Goal: Task Accomplishment & Management: Manage account settings

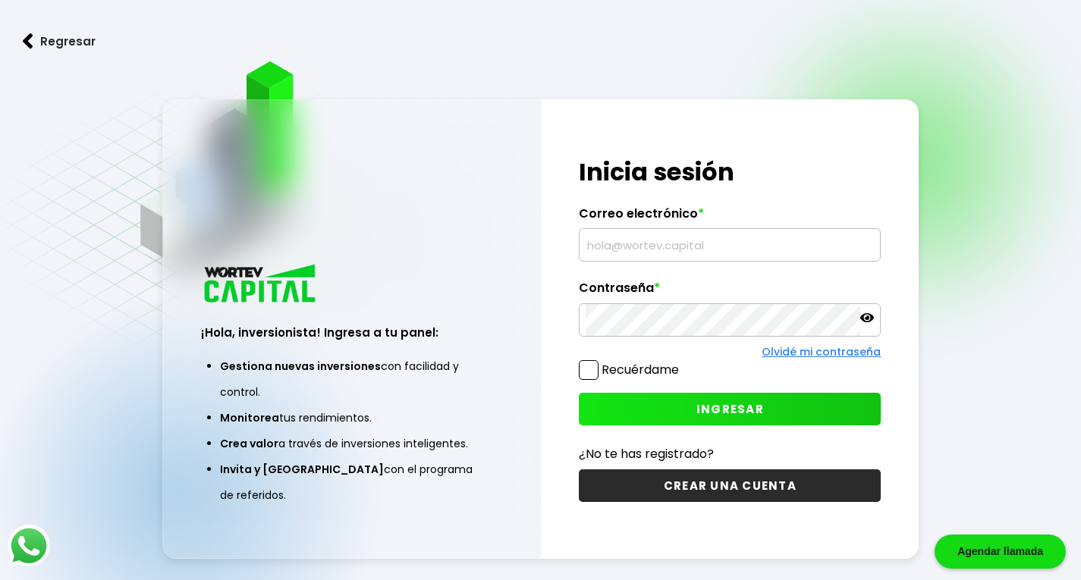
click at [648, 245] on input "text" at bounding box center [730, 245] width 288 height 32
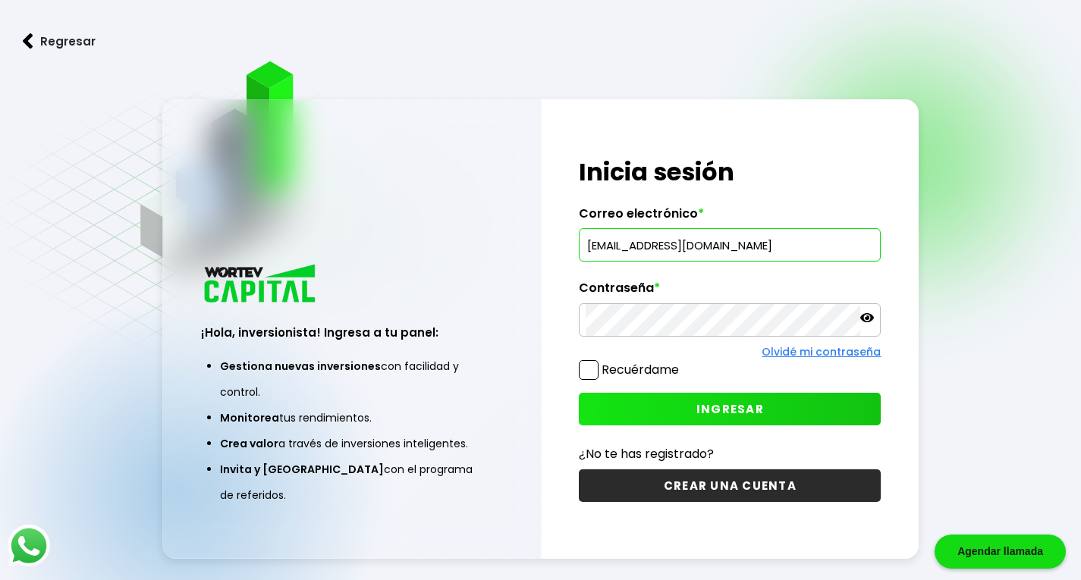
type input "[EMAIL_ADDRESS][DOMAIN_NAME]"
click at [505, 318] on div "¡Hola, inversionista! Ingresa a tu panel: Gestiona nuevas inversiones con facil…" at bounding box center [540, 328] width 757 height 459
click at [872, 316] on icon at bounding box center [867, 318] width 14 height 14
click at [733, 412] on span "INGRESAR" at bounding box center [730, 409] width 68 height 16
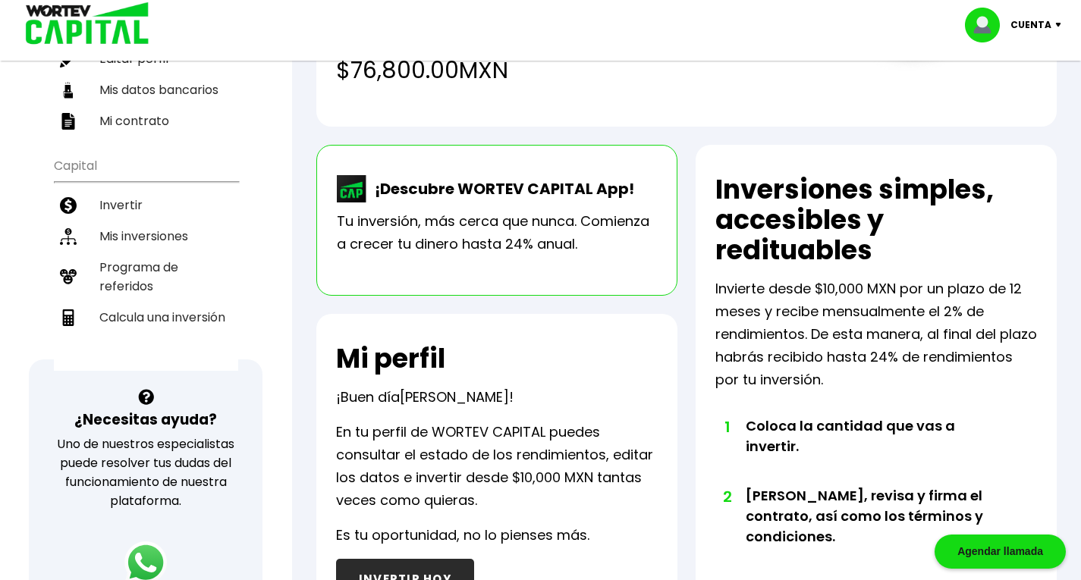
scroll to position [68, 0]
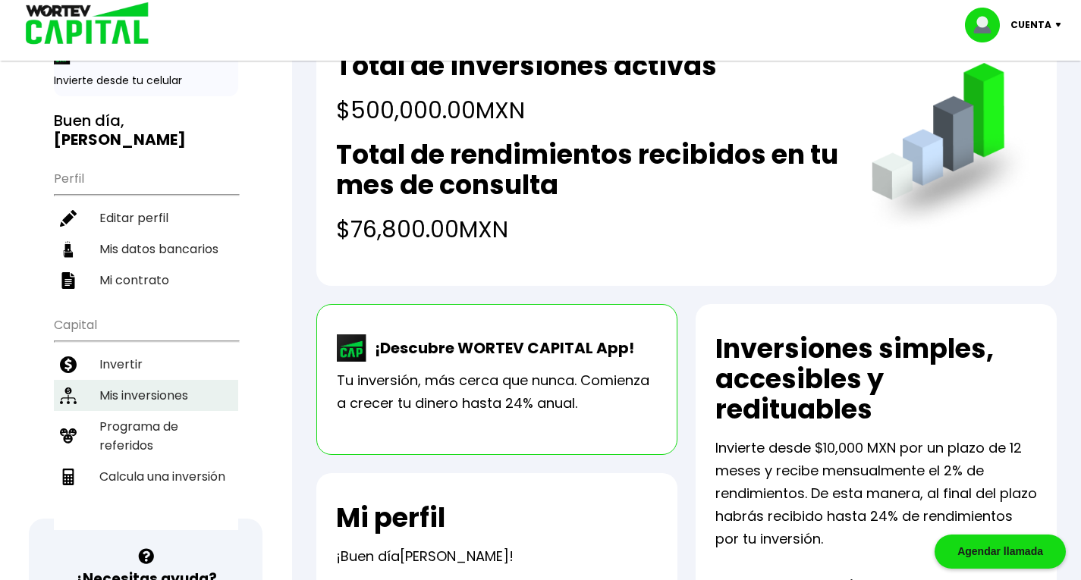
click at [181, 380] on li "Mis inversiones" at bounding box center [146, 395] width 184 height 31
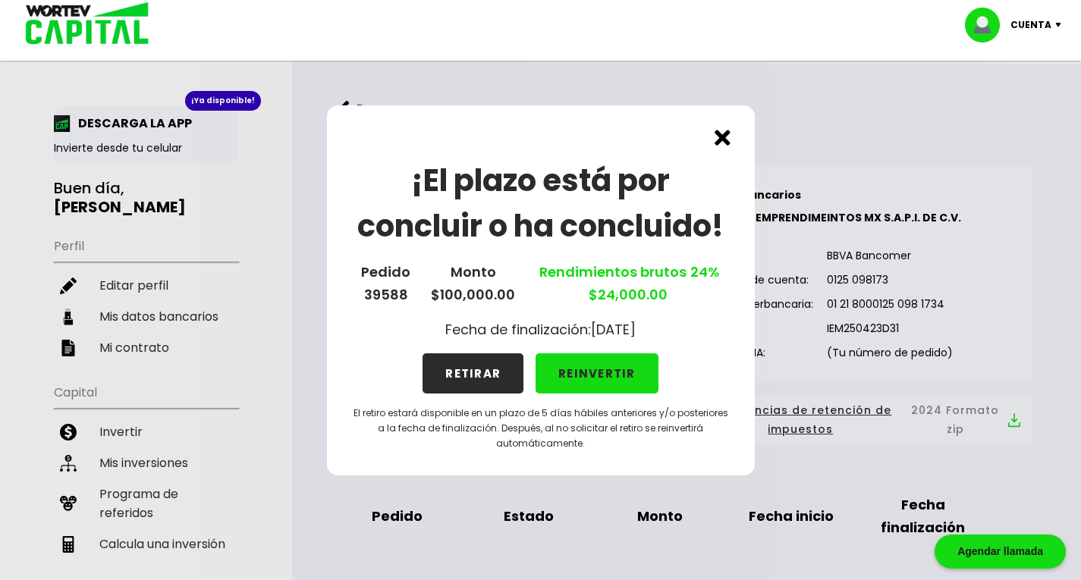
click at [724, 136] on img at bounding box center [723, 138] width 16 height 16
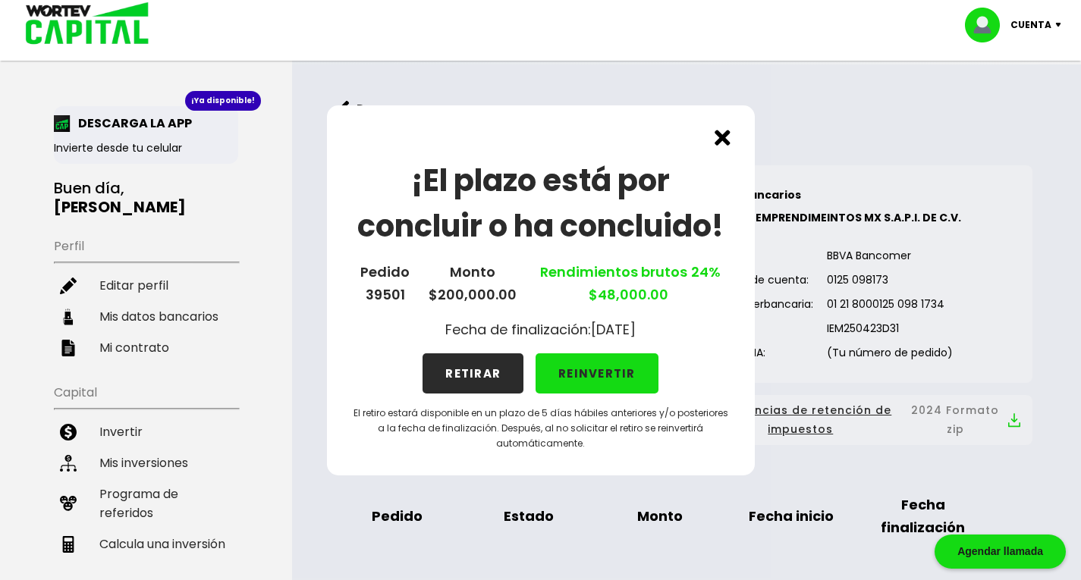
click at [722, 136] on img at bounding box center [723, 138] width 16 height 16
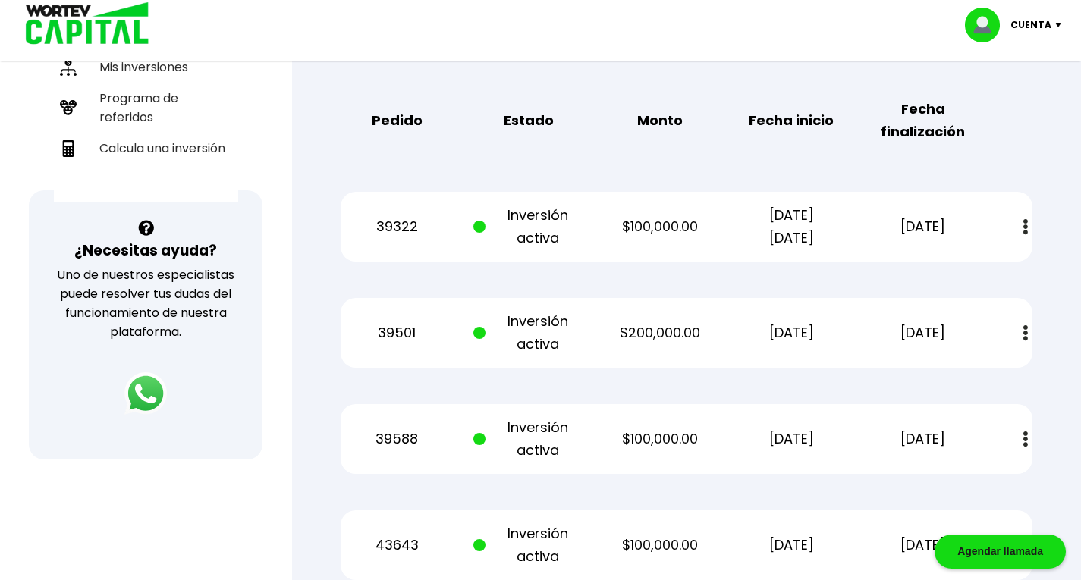
scroll to position [455, 0]
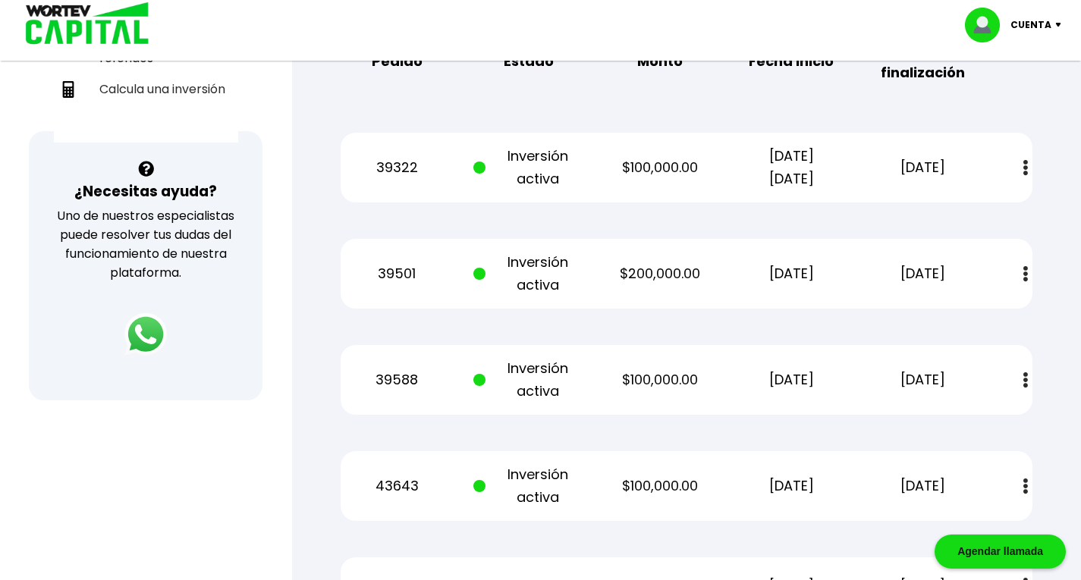
click at [1025, 276] on img at bounding box center [1025, 274] width 5 height 16
click at [1063, 251] on div "Regresar Mis inversiones Como inversionista activo de WORTEV CAPITAL, apoyas el…" at bounding box center [686, 136] width 789 height 1054
